Goal: Navigation & Orientation: Find specific page/section

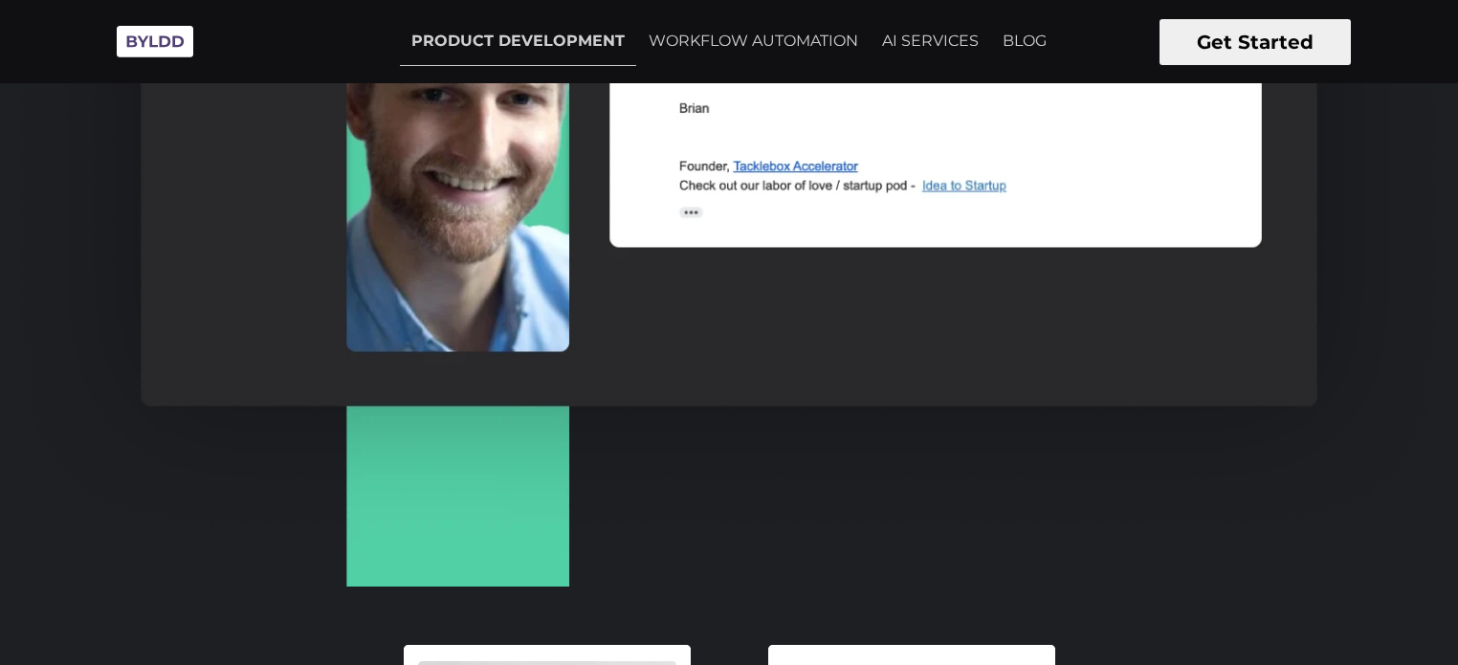
scroll to position [3885, 0]
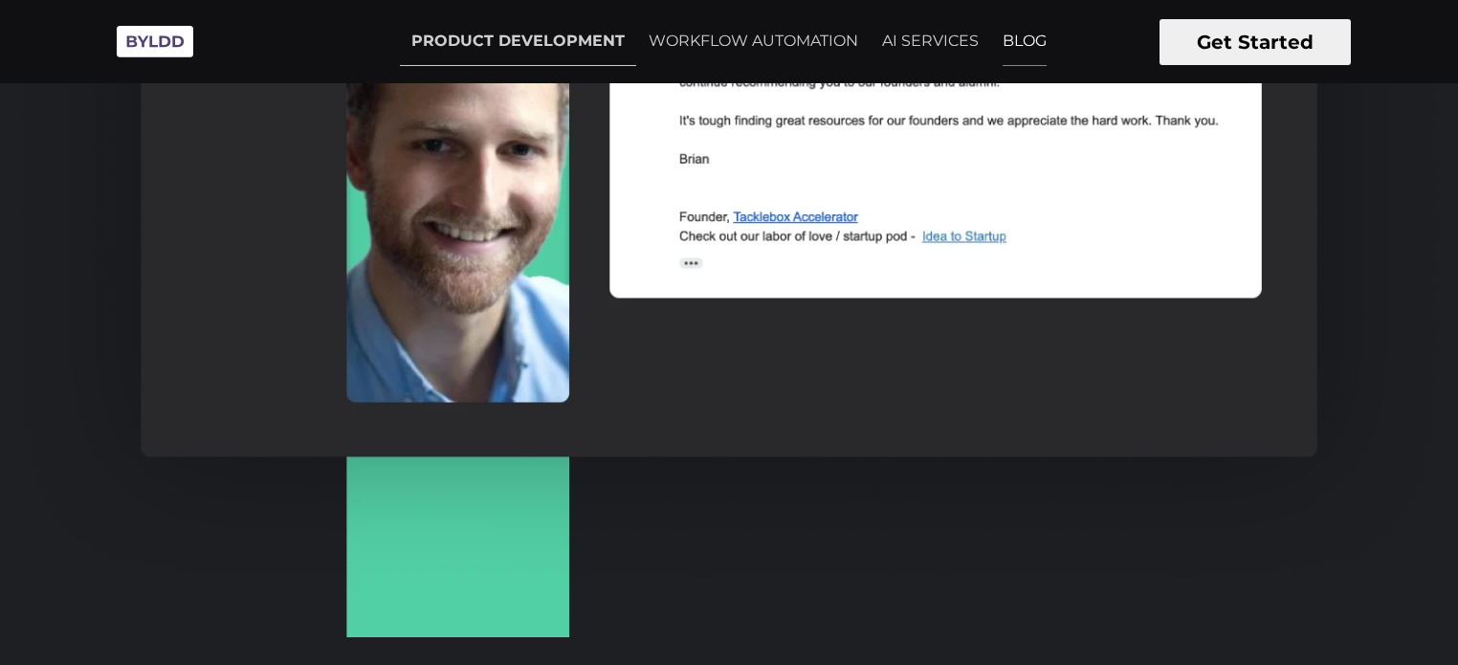
click at [1026, 42] on link "BLOG" at bounding box center [1024, 41] width 67 height 48
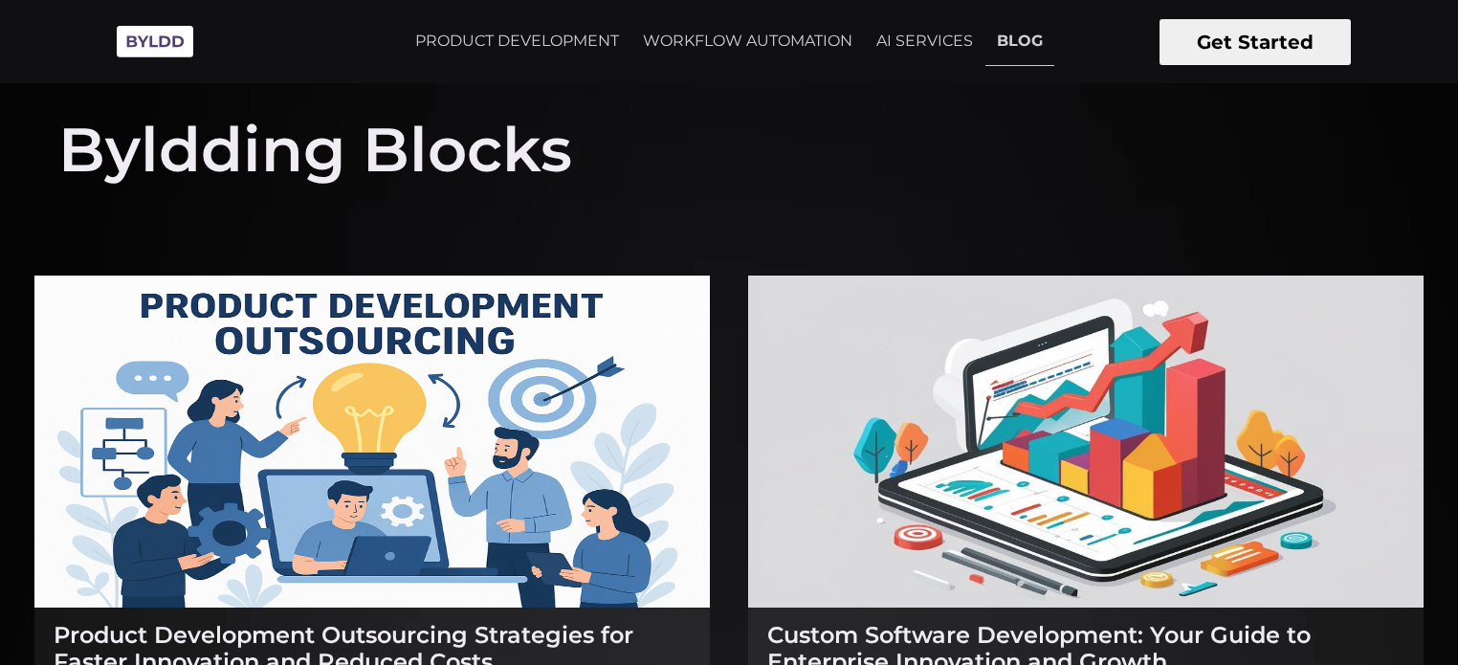
click at [195, 41] on img at bounding box center [155, 41] width 96 height 53
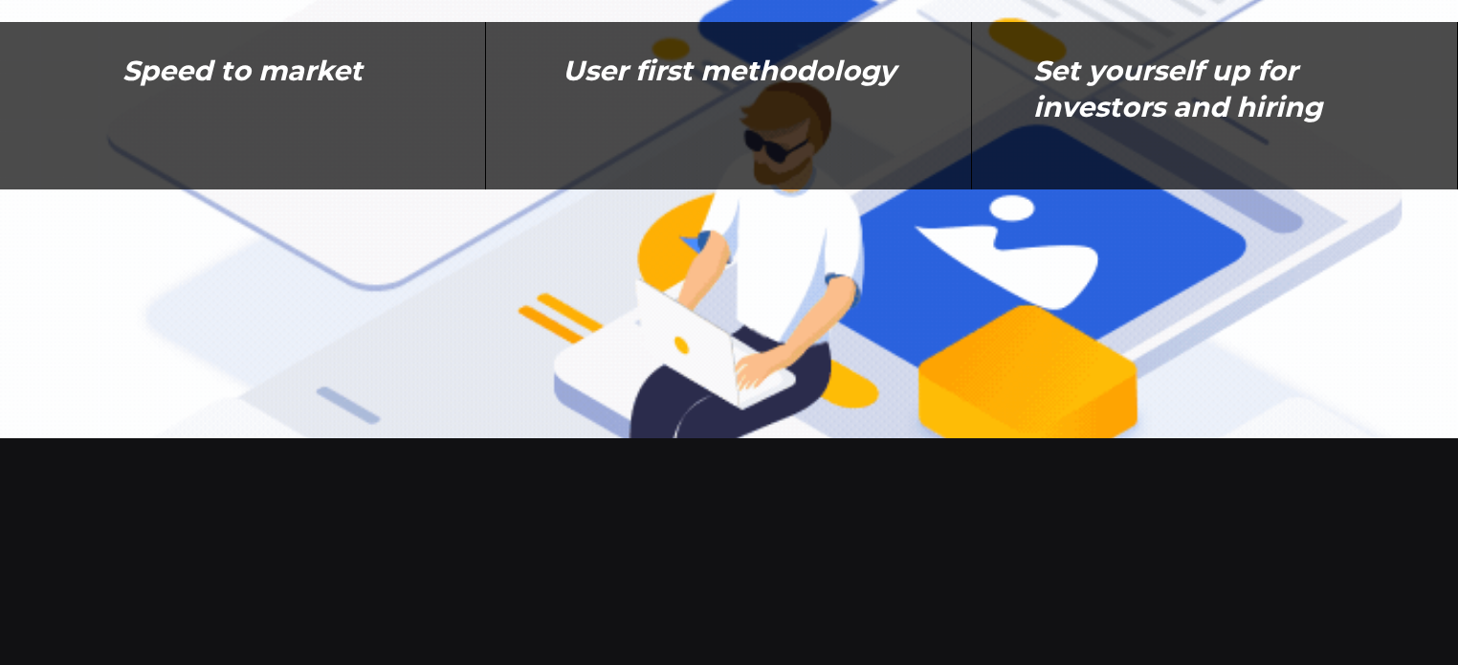
scroll to position [6740, 0]
